Goal: Information Seeking & Learning: Understand process/instructions

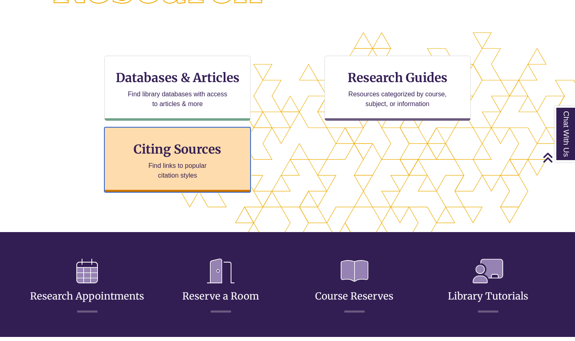
click at [192, 163] on p "Find links to popular citation styles" at bounding box center [177, 170] width 79 height 19
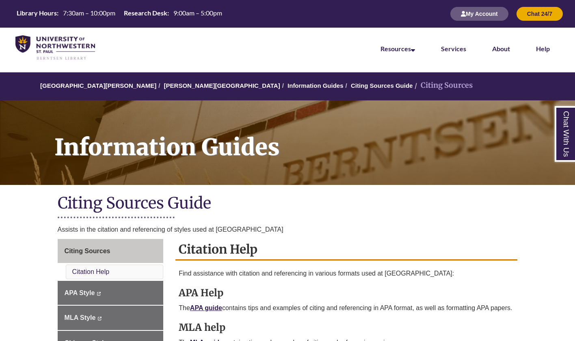
scroll to position [122, 0]
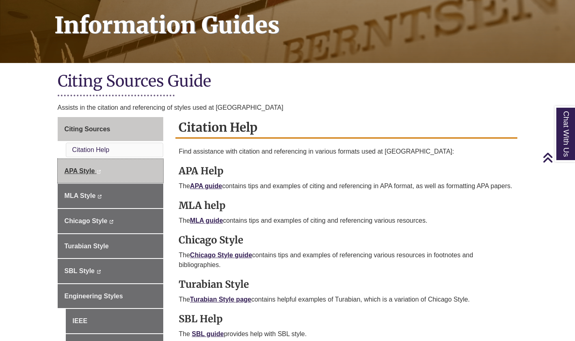
click at [83, 170] on span "APA Style" at bounding box center [80, 170] width 30 height 7
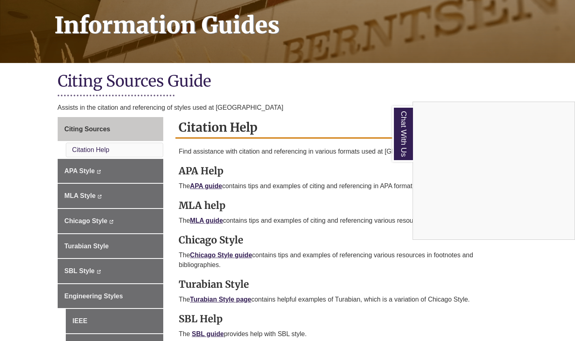
click at [76, 171] on div "Chat With Us" at bounding box center [287, 170] width 575 height 341
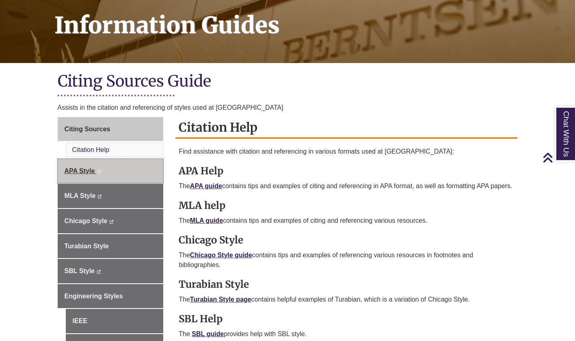
click at [76, 171] on span "APA Style" at bounding box center [80, 170] width 30 height 7
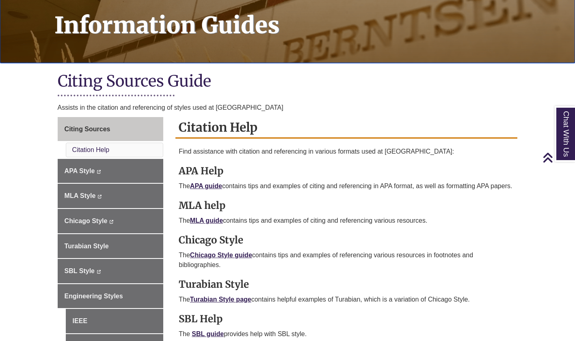
click at [538, 38] on h1 "Information Guides" at bounding box center [309, 15] width 529 height 74
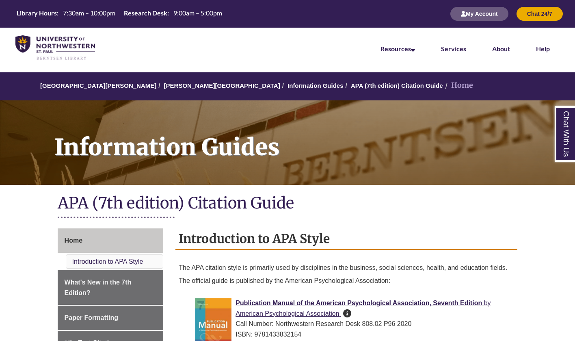
scroll to position [244, 0]
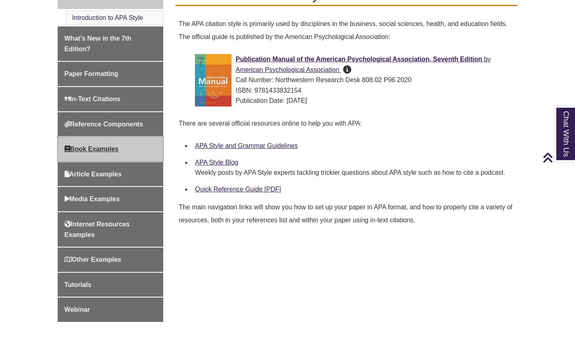
click at [70, 147] on span "Book Examples" at bounding box center [92, 148] width 54 height 7
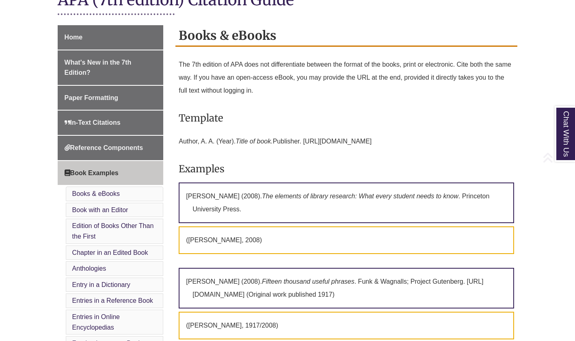
scroll to position [325, 0]
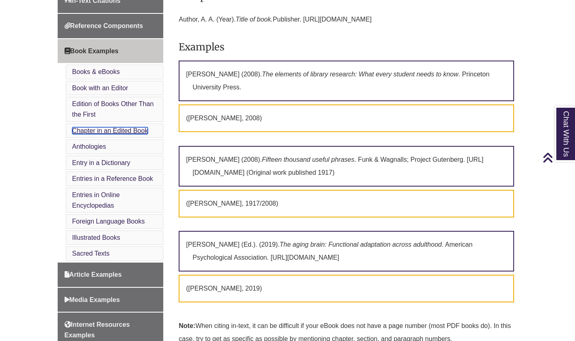
click at [103, 131] on link "Chapter in an Edited Book" at bounding box center [110, 130] width 76 height 7
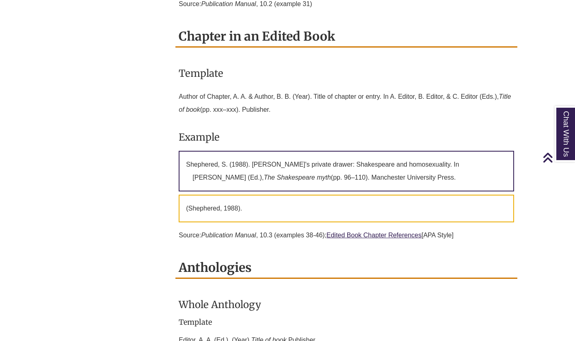
click at [514, 257] on h2 "Anthologies" at bounding box center [346, 268] width 342 height 22
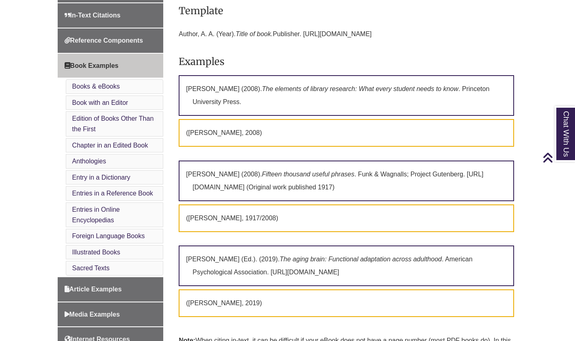
scroll to position [270, 0]
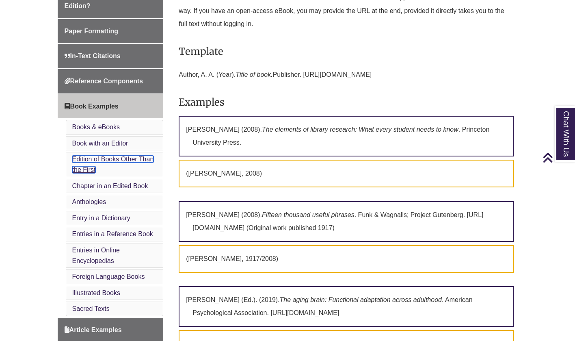
click at [85, 158] on link "Edition of Books Other Than the First" at bounding box center [113, 164] width 82 height 17
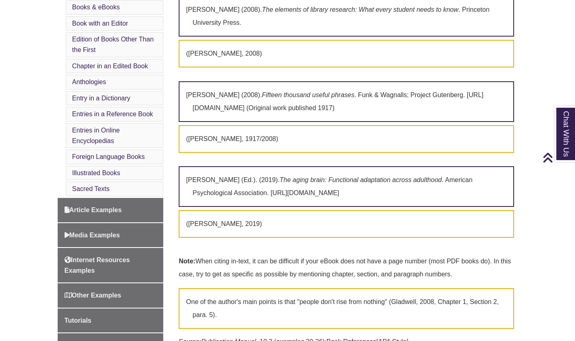
scroll to position [430, 0]
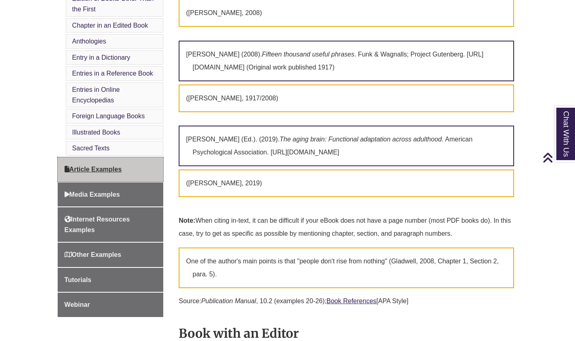
click at [104, 167] on span "Article Examples" at bounding box center [93, 169] width 57 height 7
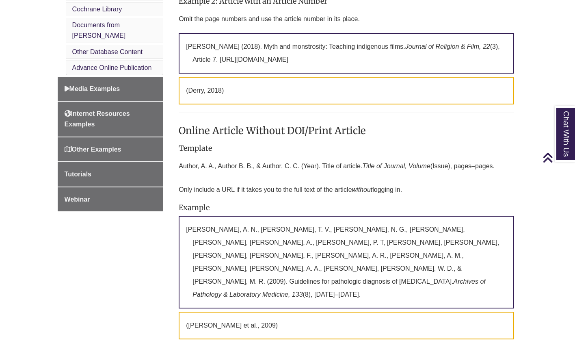
scroll to position [568, 0]
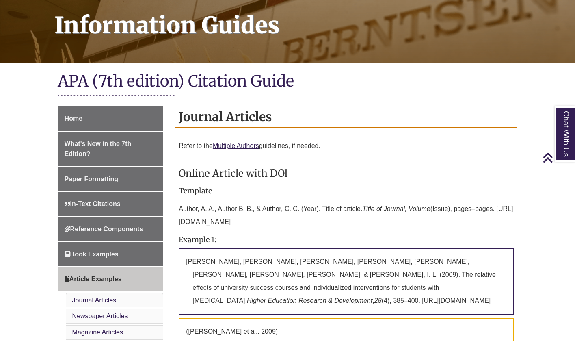
scroll to position [0, 0]
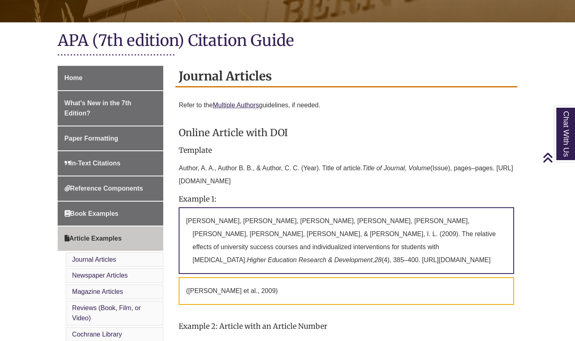
scroll to position [406, 0]
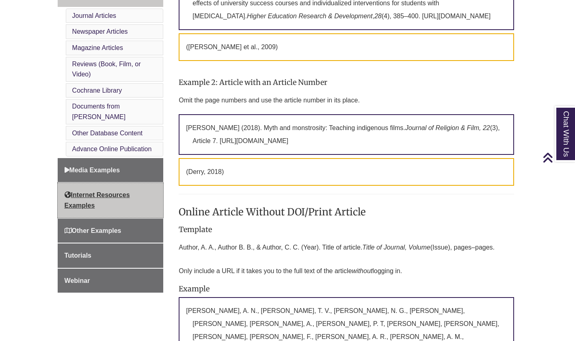
click at [88, 191] on span "Internet Resources Examples" at bounding box center [97, 199] width 65 height 17
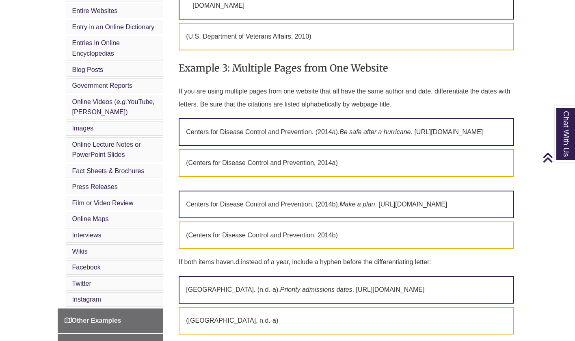
scroll to position [447, 0]
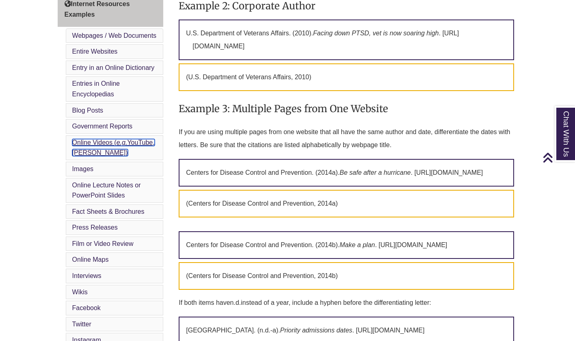
click at [89, 144] on link "Online Videos ( e.g. YouTube, TED)" at bounding box center [113, 147] width 82 height 17
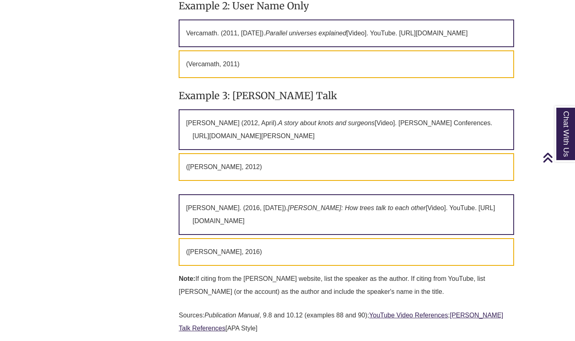
scroll to position [2884, 0]
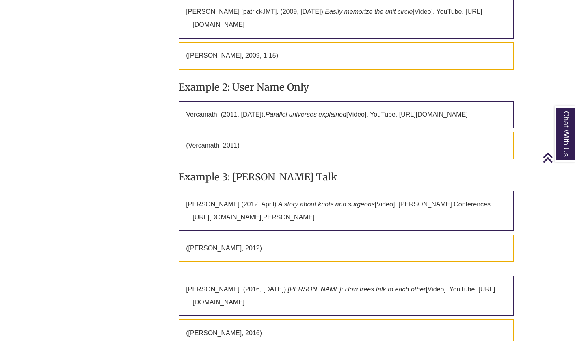
scroll to position [2600, 0]
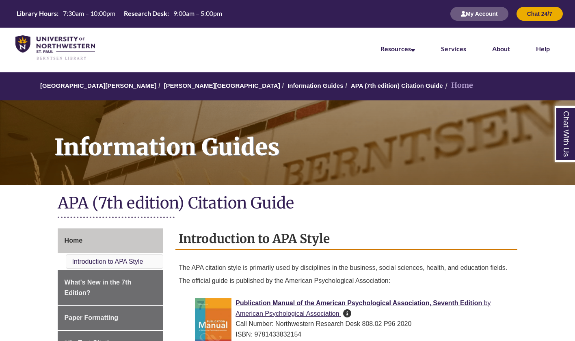
scroll to position [203, 0]
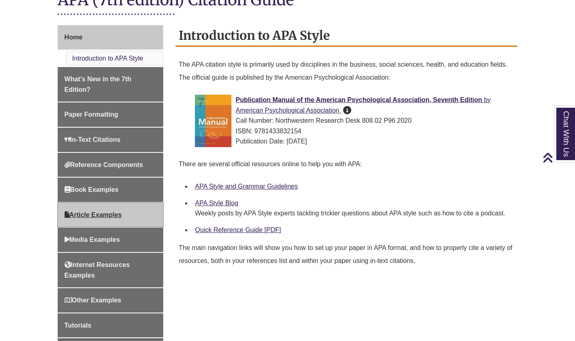
click at [78, 215] on span "Article Examples" at bounding box center [93, 214] width 57 height 7
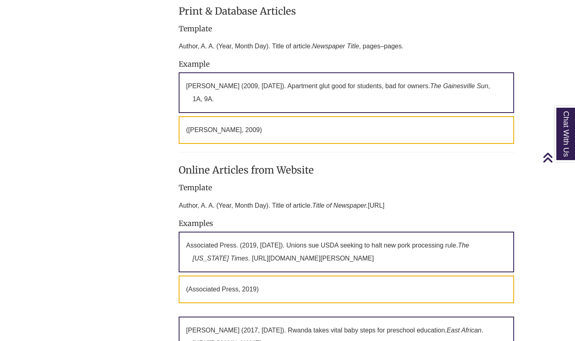
scroll to position [974, 0]
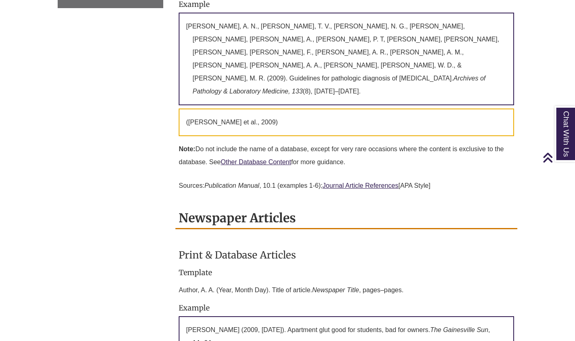
scroll to position [650, 0]
